Goal: Task Accomplishment & Management: Manage account settings

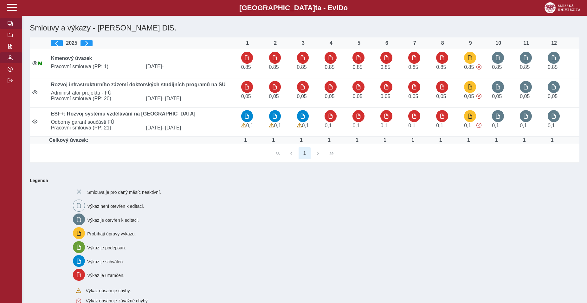
click at [10, 60] on span "button" at bounding box center [10, 57] width 5 height 5
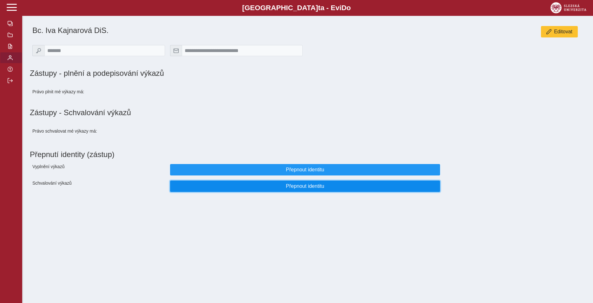
click at [274, 189] on span "Přepnout identitu" at bounding box center [304, 186] width 259 height 6
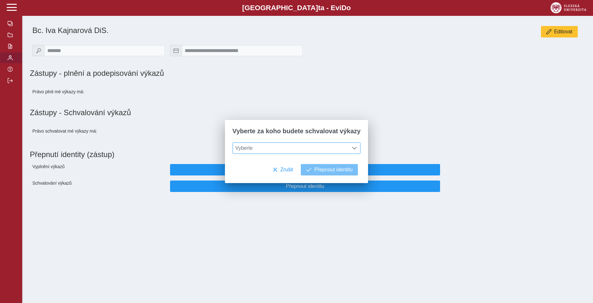
click at [272, 151] on span "Vyberte" at bounding box center [290, 148] width 115 height 11
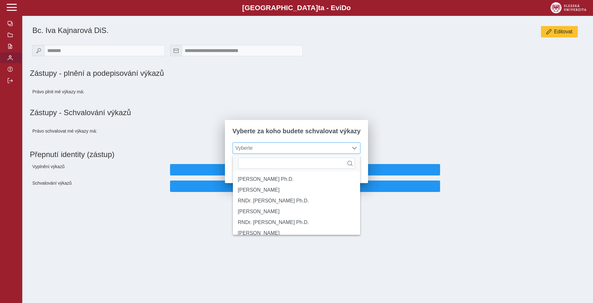
scroll to position [4, 26]
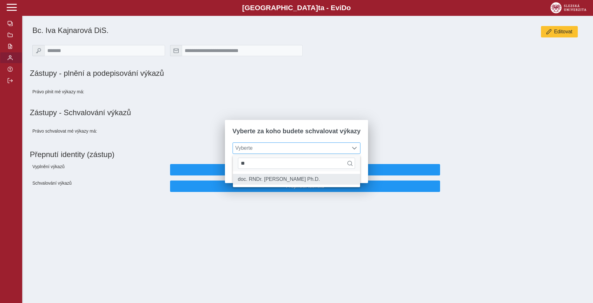
type input "**"
click at [279, 184] on li "doc. RNDr. [PERSON_NAME] Ph.D." at bounding box center [296, 179] width 127 height 11
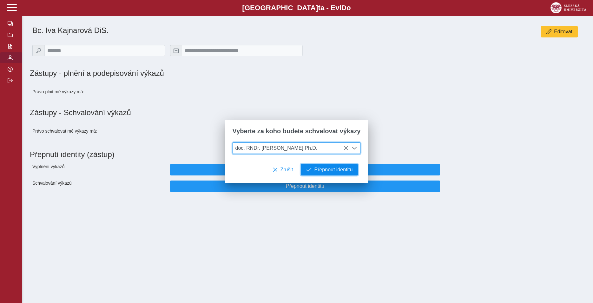
click at [328, 174] on button "Přepnout identitu" at bounding box center [329, 169] width 57 height 11
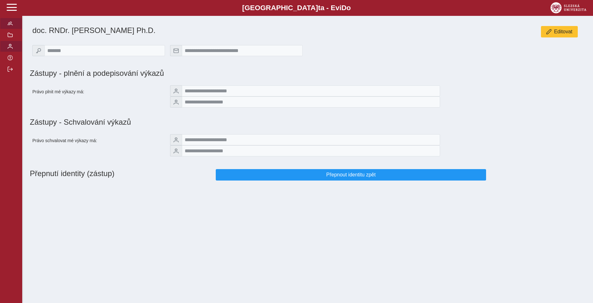
click at [7, 29] on button "button" at bounding box center [11, 23] width 22 height 11
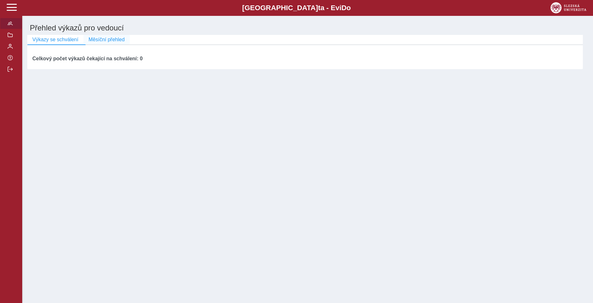
click at [105, 41] on span "Měsíční přehled" at bounding box center [106, 40] width 36 height 6
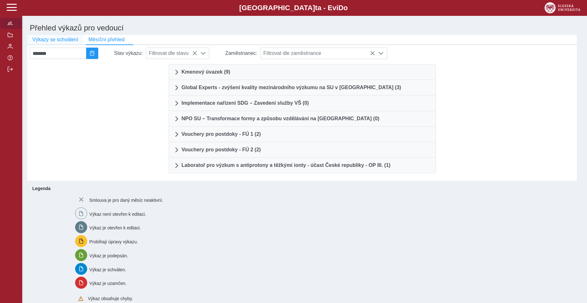
click at [56, 42] on span "Výkazy se schválení" at bounding box center [55, 40] width 46 height 6
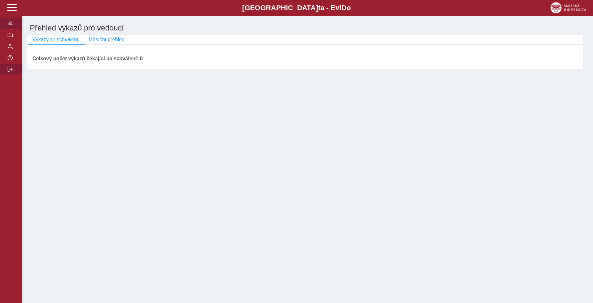
click at [10, 72] on span "button" at bounding box center [10, 69] width 5 height 5
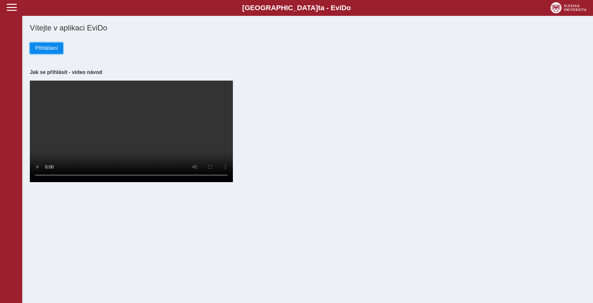
click at [49, 48] on span "Přihlášení" at bounding box center [46, 48] width 23 height 6
